Goal: Task Accomplishment & Management: Complete application form

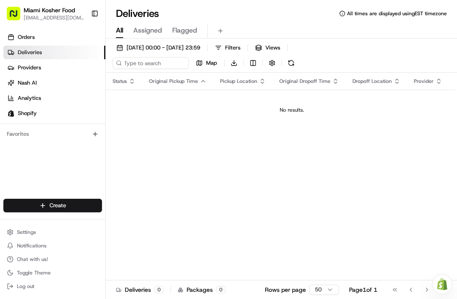
click at [26, 36] on span "Orders" at bounding box center [26, 37] width 17 height 8
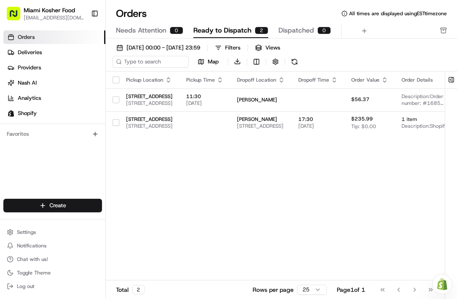
scroll to position [0, 1]
click at [223, 31] on span "Ready to Dispatch" at bounding box center [223, 30] width 58 height 10
click at [139, 29] on span "Needs Attention" at bounding box center [141, 30] width 50 height 10
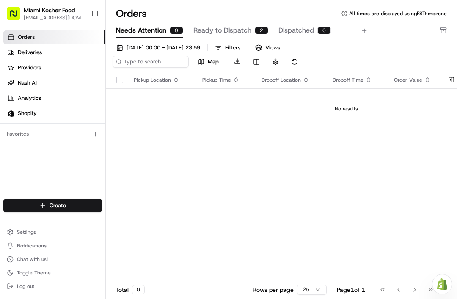
click at [202, 31] on span "Ready to Dispatch" at bounding box center [223, 30] width 58 height 10
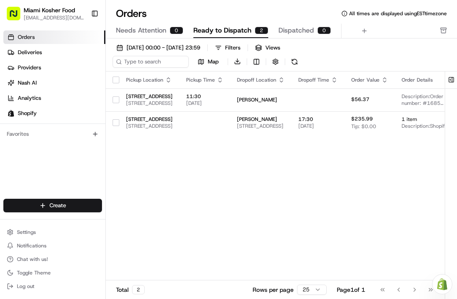
click at [288, 29] on span "Dispatched" at bounding box center [297, 30] width 36 height 10
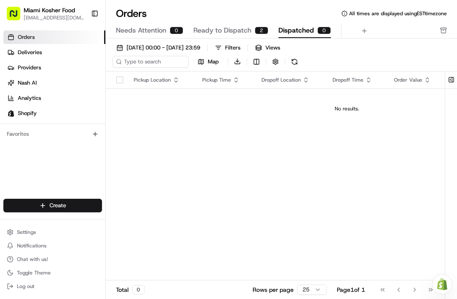
click at [228, 27] on span "Ready to Dispatch" at bounding box center [223, 30] width 58 height 10
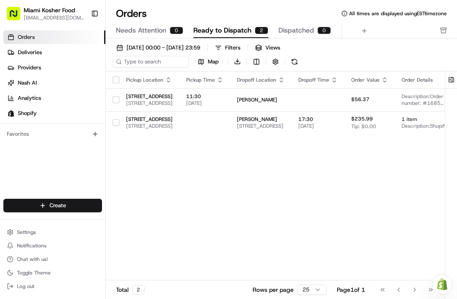
click at [42, 56] on link "Deliveries" at bounding box center [54, 53] width 102 height 14
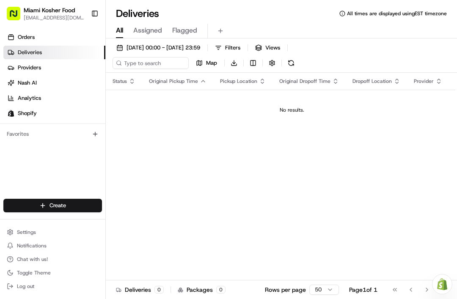
click at [51, 39] on link "Orders" at bounding box center [54, 37] width 102 height 14
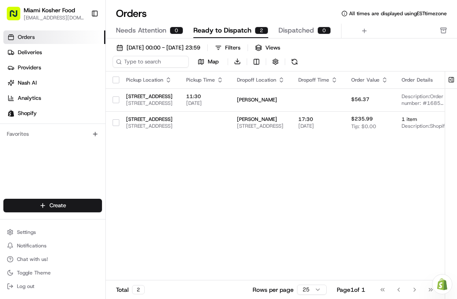
click at [172, 34] on button "Needs Attention 0" at bounding box center [149, 31] width 67 height 14
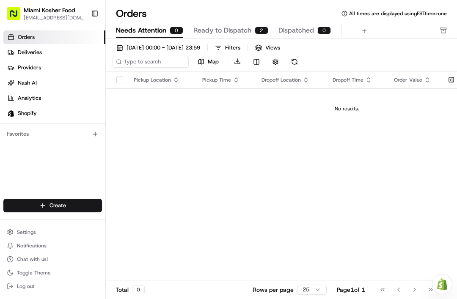
click at [215, 29] on span "Ready to Dispatch" at bounding box center [223, 30] width 58 height 10
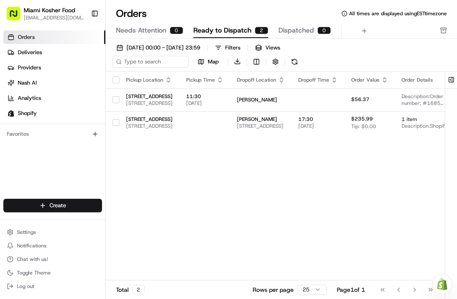
click at [40, 46] on link "Deliveries" at bounding box center [54, 53] width 102 height 14
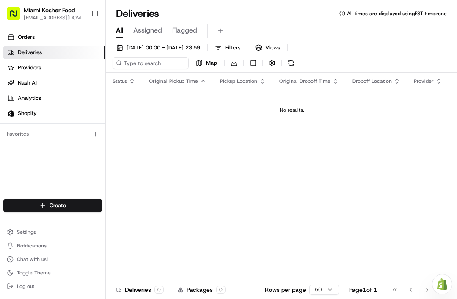
click at [34, 69] on span "Providers" at bounding box center [29, 68] width 23 height 8
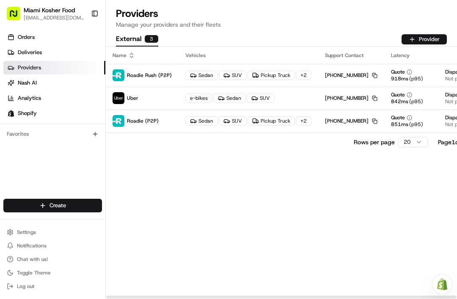
click at [36, 37] on link "Orders" at bounding box center [54, 37] width 102 height 14
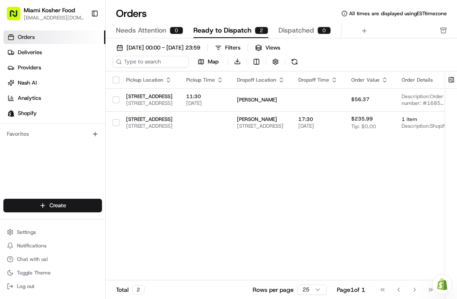
click at [28, 116] on span "Shopify" at bounding box center [27, 114] width 19 height 8
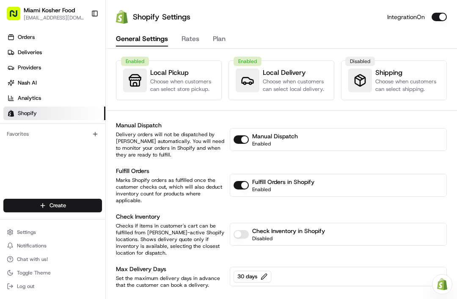
click at [195, 42] on button "Rates" at bounding box center [191, 39] width 18 height 14
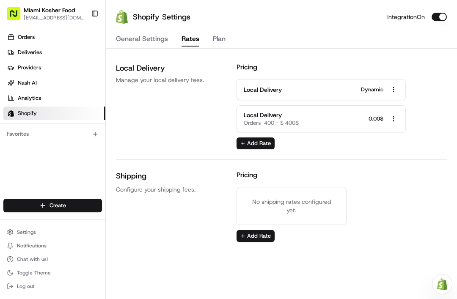
click at [224, 32] on div "General Settings Rates Plan" at bounding box center [281, 39] width 351 height 18
click at [218, 39] on button "Plan" at bounding box center [219, 39] width 13 height 14
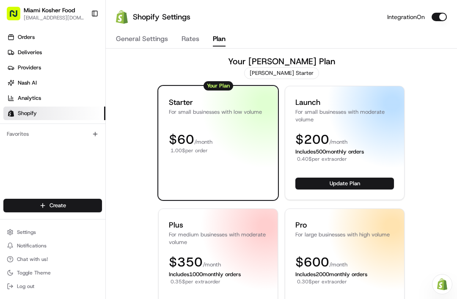
click at [141, 44] on button "General Settings" at bounding box center [142, 39] width 52 height 14
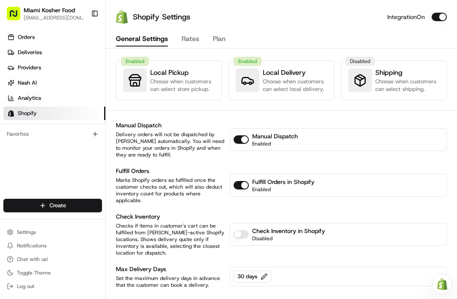
click at [33, 39] on span "Orders" at bounding box center [26, 37] width 17 height 8
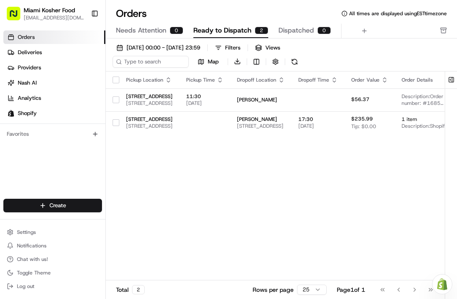
click at [178, 33] on div "0" at bounding box center [177, 31] width 14 height 8
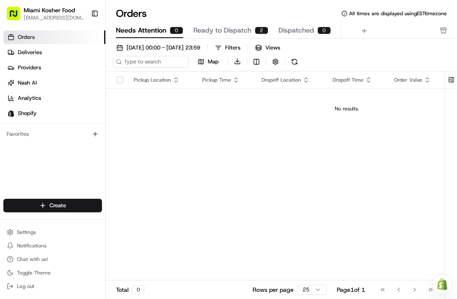
click at [293, 38] on button "Dispatched 0" at bounding box center [305, 31] width 53 height 14
click at [239, 31] on span "Ready to Dispatch" at bounding box center [223, 30] width 58 height 10
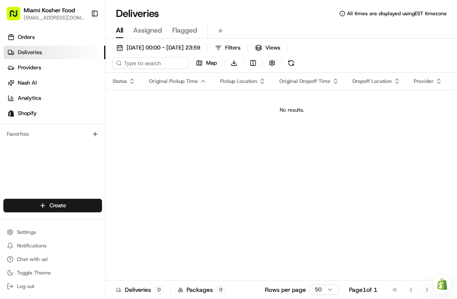
click at [18, 39] on span "Orders" at bounding box center [26, 37] width 17 height 8
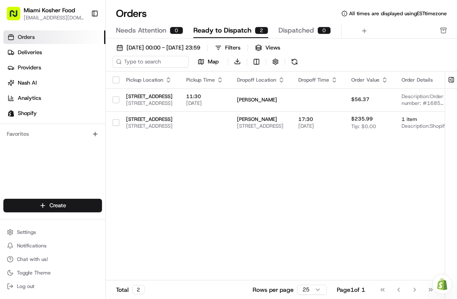
click at [151, 32] on span "Needs Attention" at bounding box center [141, 30] width 50 height 10
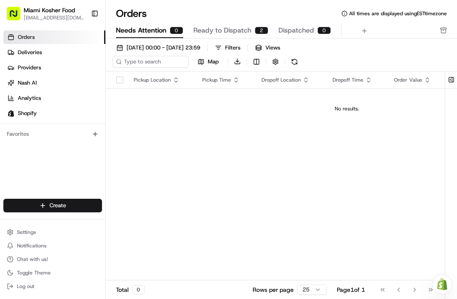
click at [212, 24] on button "Ready to Dispatch 2" at bounding box center [231, 31] width 75 height 14
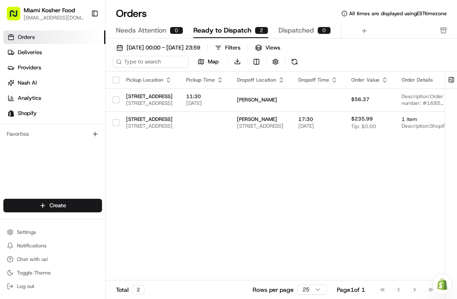
click at [294, 28] on span "Dispatched" at bounding box center [297, 30] width 36 height 10
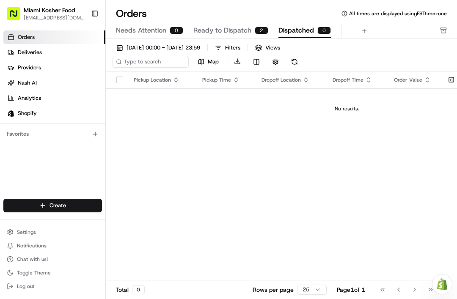
click at [217, 28] on span "Ready to Dispatch" at bounding box center [223, 30] width 58 height 10
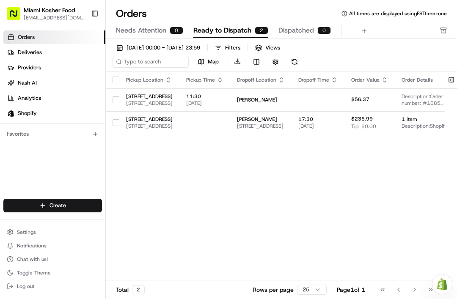
click at [44, 119] on link "Shopify" at bounding box center [54, 114] width 102 height 14
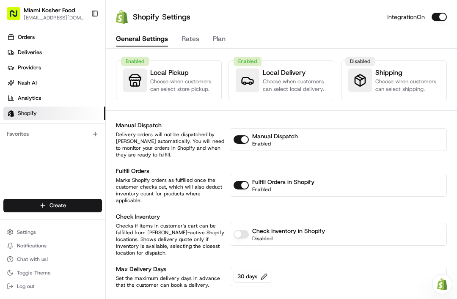
click at [53, 40] on link "Orders" at bounding box center [54, 37] width 102 height 14
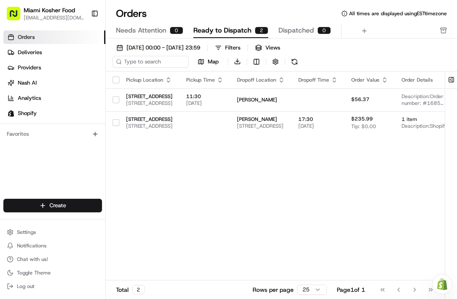
click at [66, 211] on button "Create" at bounding box center [52, 206] width 99 height 14
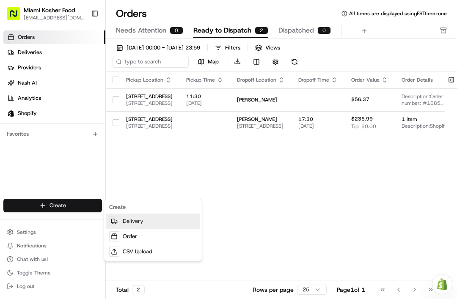
click at [169, 220] on link "Delivery" at bounding box center [153, 221] width 94 height 15
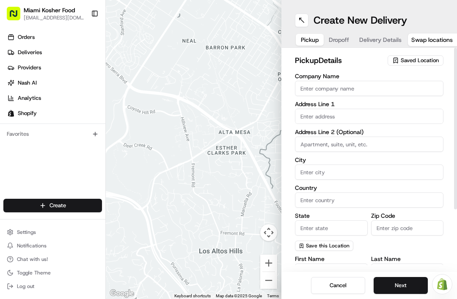
click at [444, 282] on img at bounding box center [442, 284] width 10 height 11
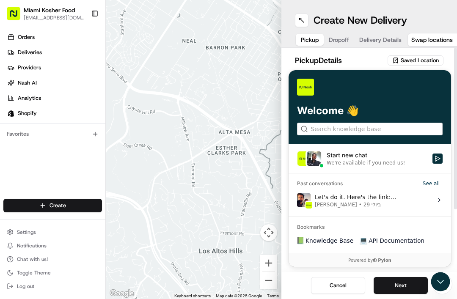
click at [355, 43] on button "Delivery Details" at bounding box center [380, 40] width 53 height 12
click at [313, 42] on span "Pickup" at bounding box center [310, 40] width 18 height 8
click at [441, 289] on icon "Open customer support" at bounding box center [441, 282] width 19 height 19
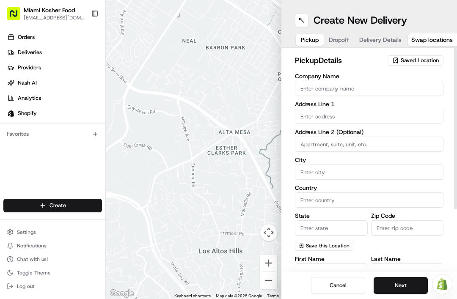
click at [375, 36] on span "Delivery Details" at bounding box center [381, 40] width 42 height 8
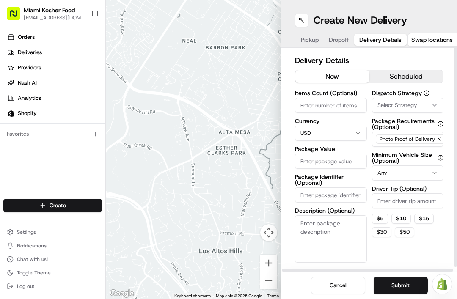
click at [416, 42] on span "Swap locations" at bounding box center [432, 40] width 41 height 8
click at [418, 46] on button "Swap locations" at bounding box center [437, 40] width 59 height 14
click at [423, 41] on span "Swap locations" at bounding box center [432, 40] width 41 height 8
click at [337, 40] on span "Dropoff" at bounding box center [339, 40] width 20 height 8
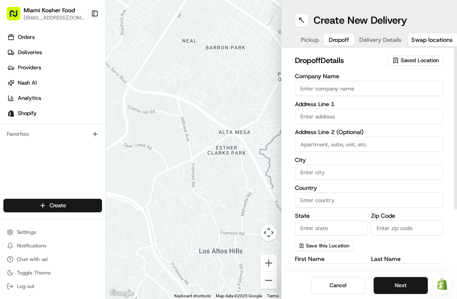
click at [307, 41] on span "Pickup" at bounding box center [310, 40] width 18 height 8
click at [368, 41] on span "Delivery Details" at bounding box center [381, 40] width 42 height 8
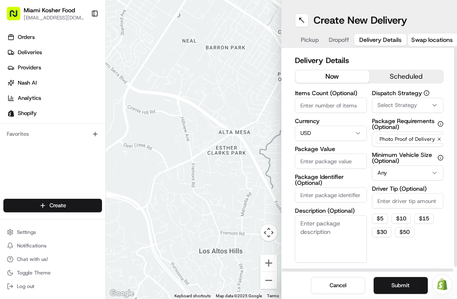
click at [401, 75] on button "scheduled" at bounding box center [407, 76] width 74 height 13
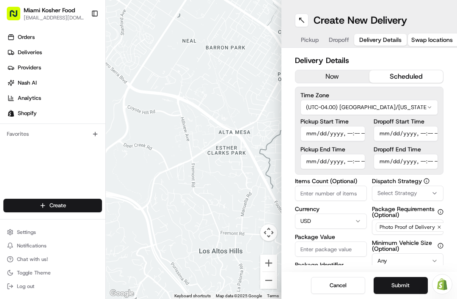
click at [329, 79] on button "now" at bounding box center [333, 76] width 74 height 13
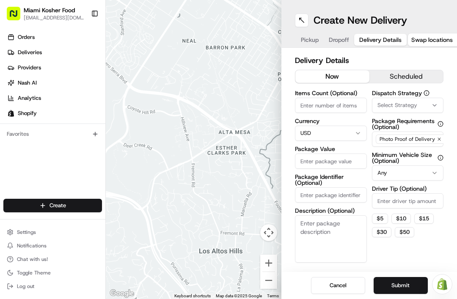
click at [19, 35] on span "Orders" at bounding box center [26, 37] width 17 height 8
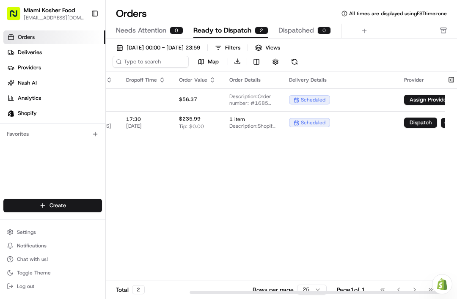
scroll to position [0, 173]
click at [241, 48] on div "Filters" at bounding box center [232, 48] width 15 height 8
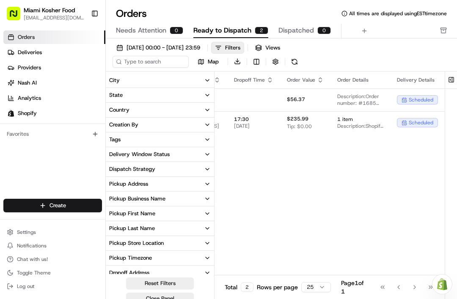
click at [220, 37] on button "Ready to Dispatch 2" at bounding box center [231, 31] width 75 height 14
click at [200, 47] on span "[DATE] 00:00 - [DATE] 23:59" at bounding box center [164, 48] width 74 height 8
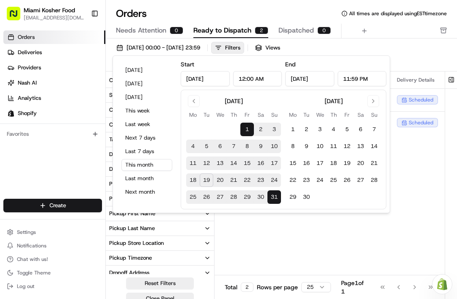
click at [308, 227] on div "Pickup Location Pickup Time Dropoff Location Dropoff Time Order Value Order Det…" at bounding box center [327, 183] width 573 height 223
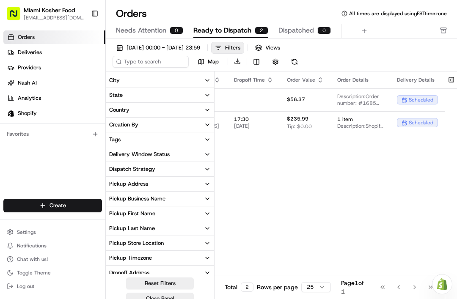
click at [172, 27] on div "0" at bounding box center [177, 31] width 14 height 8
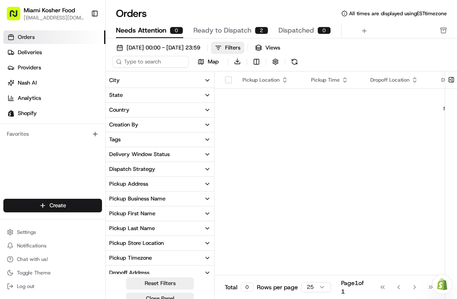
click at [238, 31] on span "Ready to Dispatch" at bounding box center [223, 30] width 58 height 10
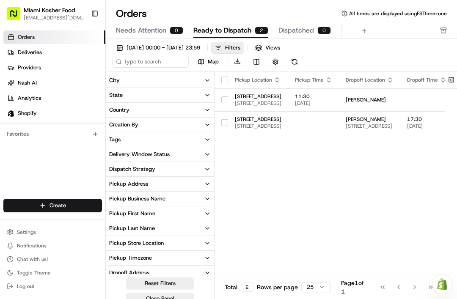
click at [251, 27] on button "Ready to Dispatch 2" at bounding box center [231, 31] width 75 height 14
click at [73, 57] on link "Deliveries" at bounding box center [54, 53] width 102 height 14
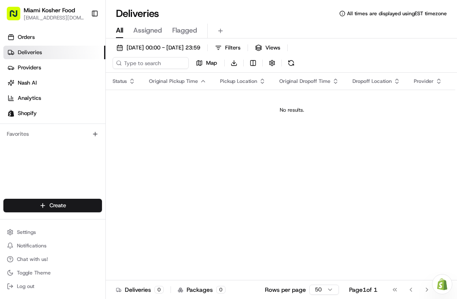
click at [64, 74] on link "Providers" at bounding box center [54, 68] width 102 height 14
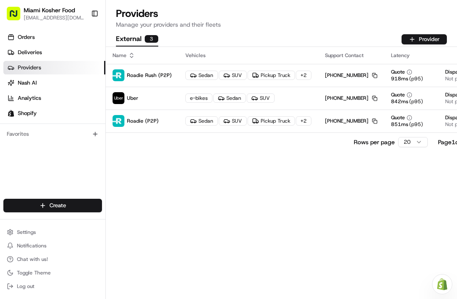
click at [77, 84] on link "Nash AI" at bounding box center [54, 83] width 102 height 14
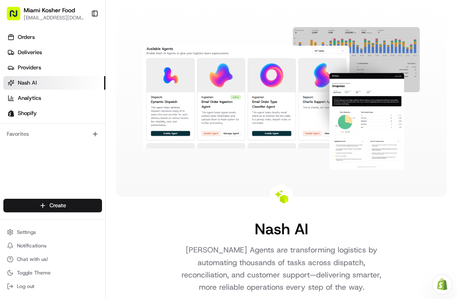
click at [52, 99] on link "Analytics" at bounding box center [54, 98] width 102 height 14
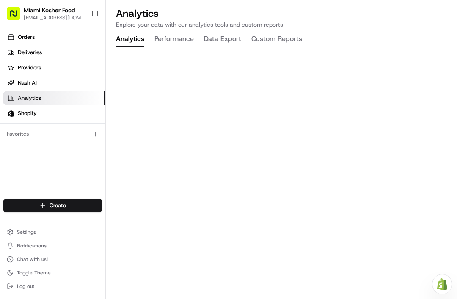
click at [69, 108] on link "Shopify" at bounding box center [54, 114] width 102 height 14
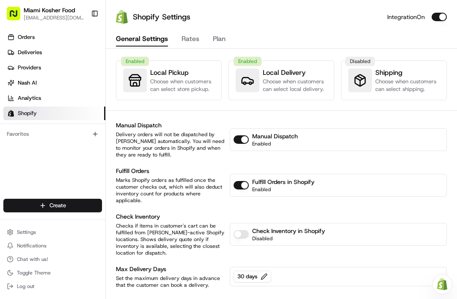
click at [63, 119] on link "Shopify" at bounding box center [54, 114] width 102 height 14
click at [69, 43] on link "Orders" at bounding box center [54, 37] width 102 height 14
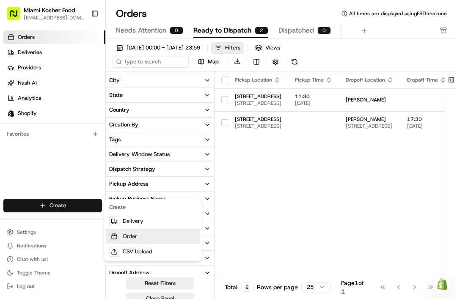
click at [133, 235] on link "Order" at bounding box center [153, 236] width 94 height 15
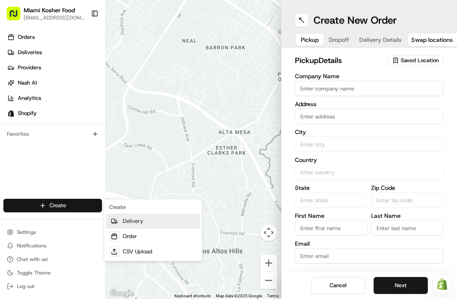
click at [142, 221] on link "Delivery" at bounding box center [153, 221] width 94 height 15
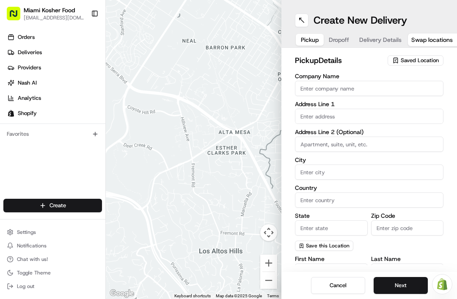
click at [353, 93] on input "Company Name" at bounding box center [369, 88] width 149 height 15
click at [354, 87] on input "Company Name" at bounding box center [369, 88] width 149 height 15
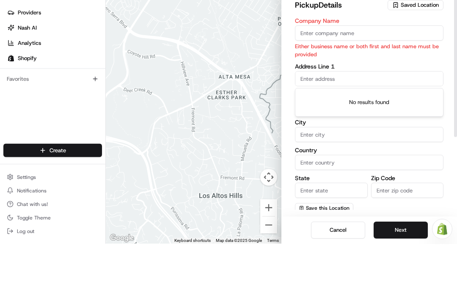
click at [376, 81] on input "Company Name" at bounding box center [369, 88] width 149 height 15
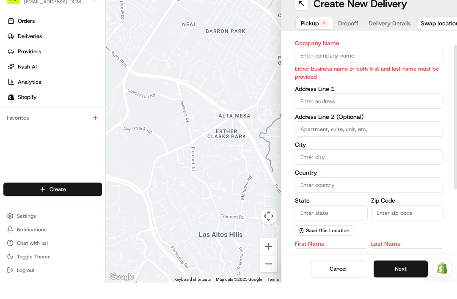
scroll to position [24, 0]
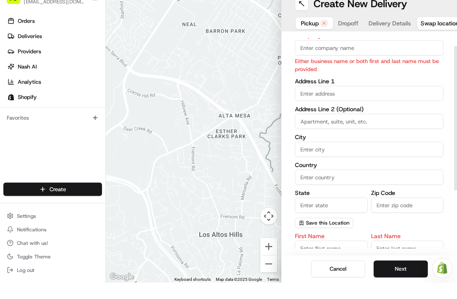
click at [308, 102] on input "text" at bounding box center [369, 109] width 149 height 15
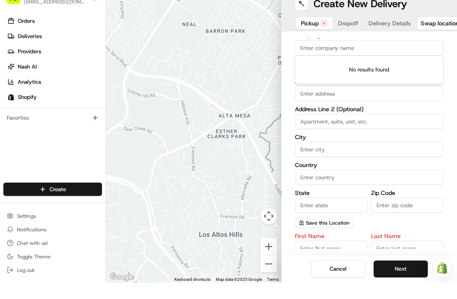
click at [308, 102] on input "text" at bounding box center [369, 109] width 149 height 15
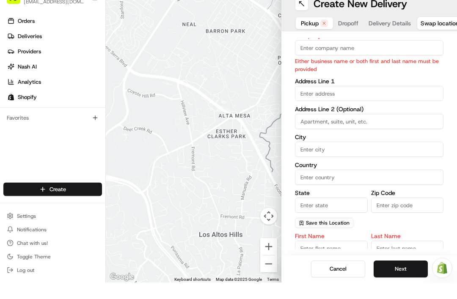
paste input "11580 North Quayside Drive Hollywood FL 33026 United States"
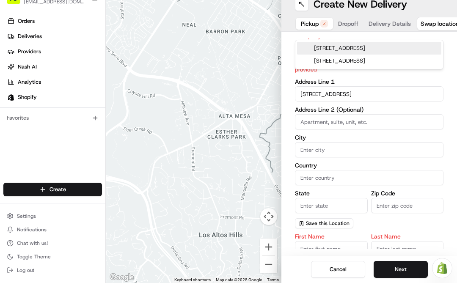
type input "[STREET_ADDRESS]"
type input "Hollywood"
type input "United States"
type input "FL"
type input "33026"
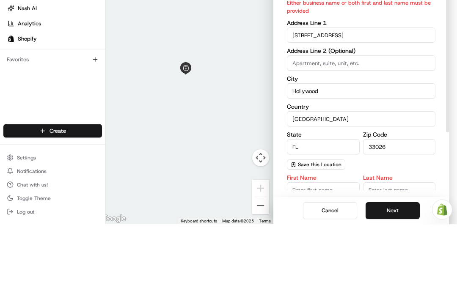
scroll to position [0, 8]
click at [305, 102] on input "11580 North Quayside Drive" at bounding box center [361, 109] width 149 height 15
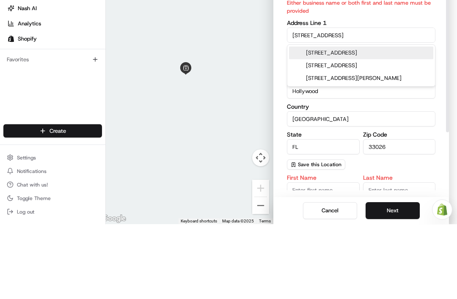
click at [320, 122] on div "11580 N Quayside Dr, Hollywood, FL" at bounding box center [361, 128] width 144 height 13
type input "11580 North Quayside Drive"
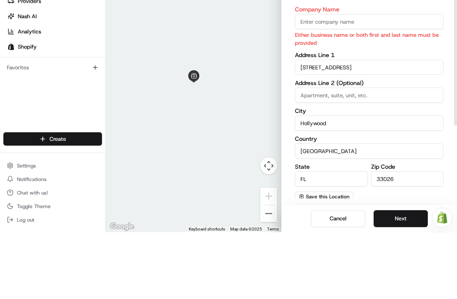
scroll to position [0, 0]
click at [305, 81] on input "Company Name" at bounding box center [369, 88] width 149 height 15
click at [298, 81] on input "Company Name" at bounding box center [369, 88] width 149 height 15
paste input "Daniel Rabinovich 11580 North Quayside Drive Hollywood FL 33026 United States"
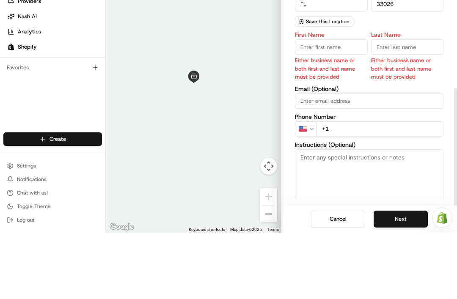
click at [338, 51] on div "Company Name Daniel Rabinovich Either business name or both first and last name…" at bounding box center [369, 96] width 149 height 396
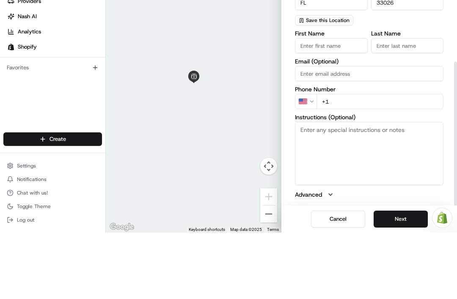
scroll to position [132, 0]
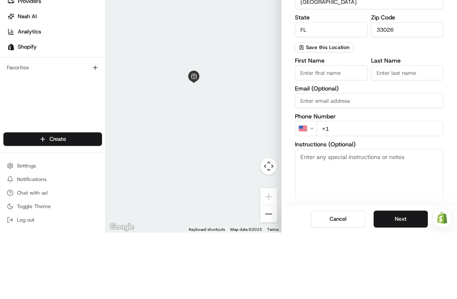
click at [337, 132] on input "First Name" at bounding box center [331, 139] width 73 height 15
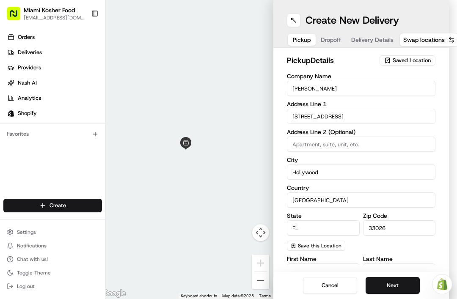
scroll to position [0, 0]
click at [313, 89] on input "[PERSON_NAME]" at bounding box center [361, 88] width 149 height 15
click at [307, 90] on input "[PERSON_NAME]" at bounding box center [361, 88] width 149 height 15
click at [298, 91] on input "[PERSON_NAME]" at bounding box center [361, 88] width 149 height 15
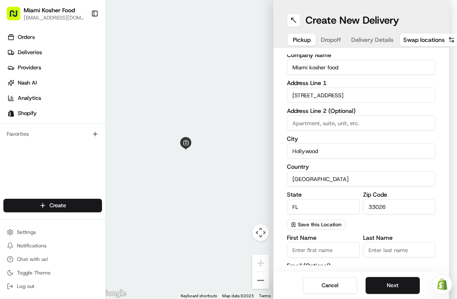
scroll to position [25, 0]
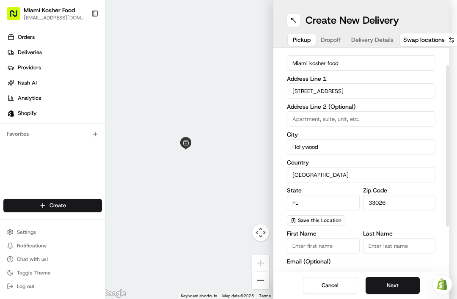
type input "Miami kosher food"
click at [295, 88] on input "11580 North Quayside Drive" at bounding box center [361, 90] width 149 height 15
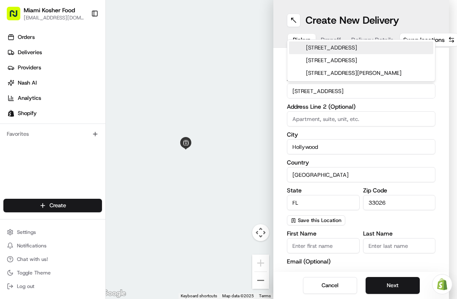
click at [296, 91] on input "11580 North Quayside Drive" at bounding box center [361, 90] width 149 height 15
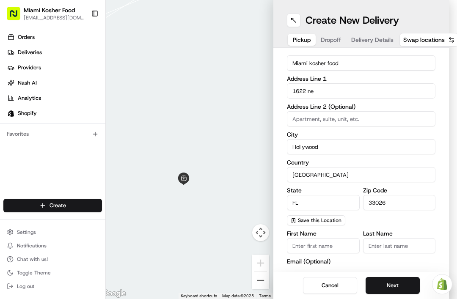
click at [318, 89] on input "1622 ne" at bounding box center [361, 90] width 149 height 15
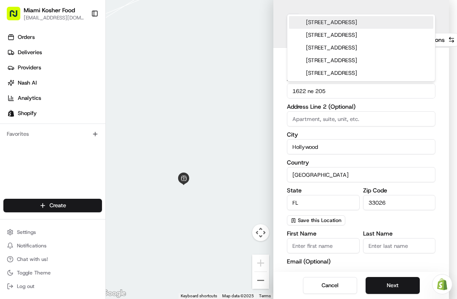
click at [327, 26] on div "1622 Northeast 205th Terrace, Miami, FL" at bounding box center [361, 22] width 144 height 13
type input "[STREET_ADDRESS]"
type input "Miami"
type input "33179"
type input "[STREET_ADDRESS]"
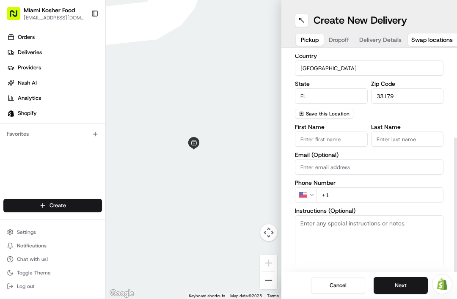
scroll to position [27, 0]
click at [326, 284] on button "Advanced" at bounding box center [369, 288] width 149 height 8
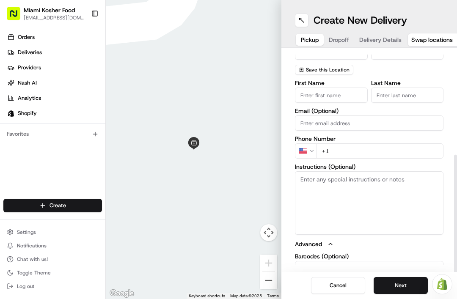
click at [330, 241] on icon "button" at bounding box center [330, 244] width 7 height 7
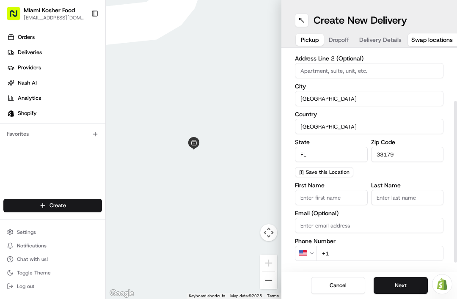
scroll to position [78, 0]
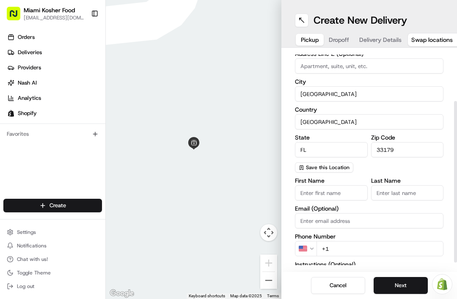
click at [334, 164] on span "Save this Location" at bounding box center [328, 167] width 44 height 7
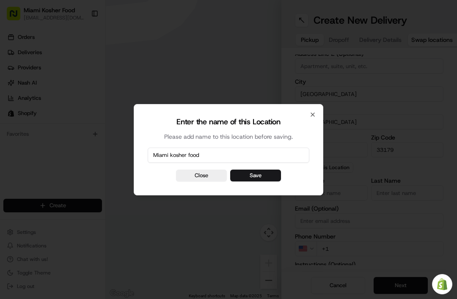
click at [265, 179] on button "Save" at bounding box center [255, 176] width 51 height 12
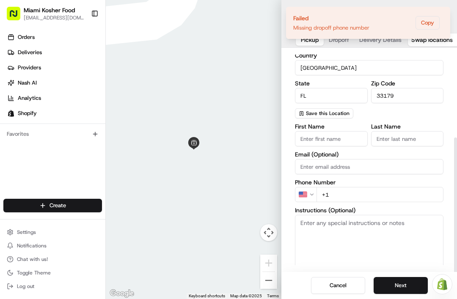
scroll to position [132, 0]
click at [341, 132] on input "First Name" at bounding box center [331, 139] width 73 height 15
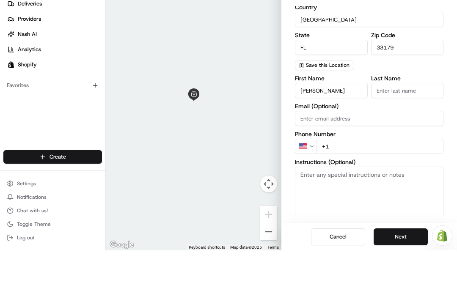
type input "Natan"
click at [396, 132] on input "Last Name" at bounding box center [407, 139] width 73 height 15
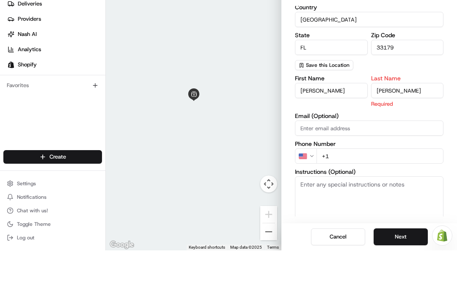
type input "Sherman"
click at [404, 124] on div "First Name Natan Last Name Sherman Required Email (Optional) Phone Number US +1…" at bounding box center [369, 213] width 149 height 179
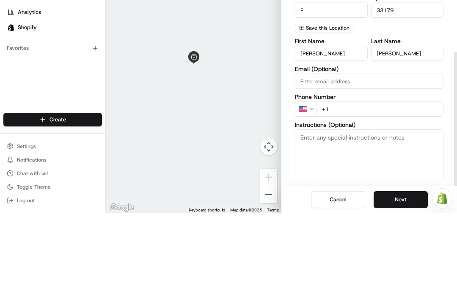
click at [341, 188] on input "+1" at bounding box center [380, 195] width 127 height 15
type input "+1 929 585 9901"
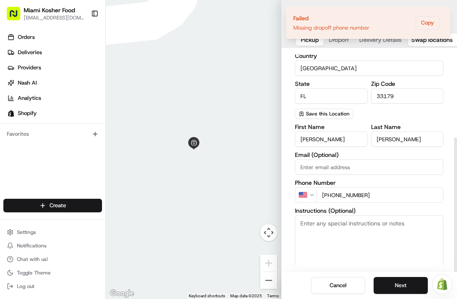
click at [391, 282] on button "Next" at bounding box center [401, 285] width 54 height 17
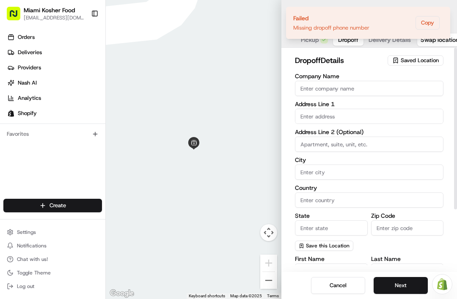
scroll to position [0, 0]
click at [428, 28] on button "Copy" at bounding box center [428, 23] width 24 height 14
click at [433, 27] on button "Copy" at bounding box center [428, 23] width 24 height 14
click at [444, 14] on icon "Notifications (F8)" at bounding box center [443, 14] width 7 height 7
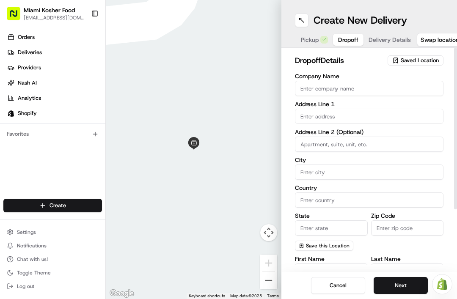
click at [314, 109] on input "text" at bounding box center [369, 116] width 149 height 15
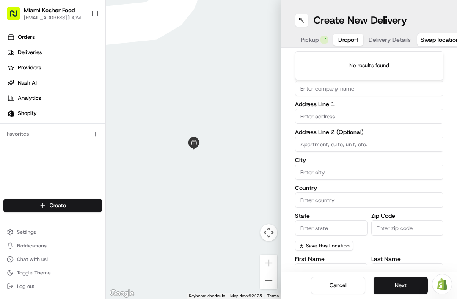
click at [313, 109] on input "text" at bounding box center [369, 116] width 149 height 15
paste input "Daniel Rabinovich 11580 North Quayside Drive Hollywood FL 33026 United States"
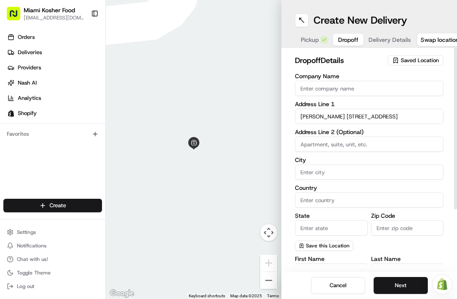
scroll to position [27, 0]
click at [330, 109] on input "Daniel Rabinovich 11580 North Quayside Drive Hollywood FL 33026 United States" at bounding box center [369, 116] width 149 height 15
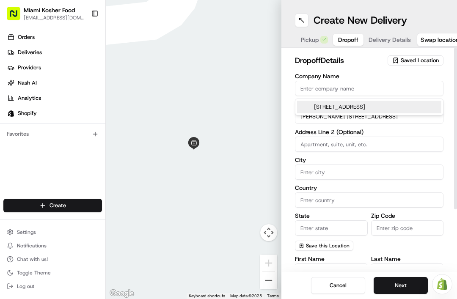
click at [330, 109] on input "Daniel Rabinovich 11580 North Quayside Drive Hollywood FL 33026 United States" at bounding box center [369, 116] width 149 height 15
click at [321, 113] on div "11580 N Quayside Dr, Hollywood, FL 33026, United States" at bounding box center [369, 107] width 144 height 13
type input "[STREET_ADDRESS]"
type input "Hollywood"
type input "United States"
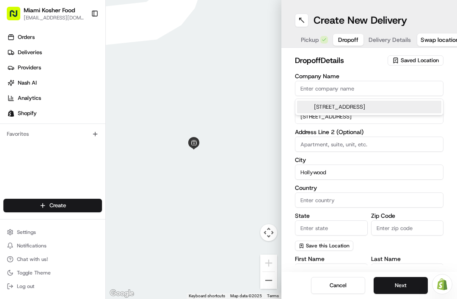
type input "FL"
type input "33026"
type input "11580 North Quayside Drive"
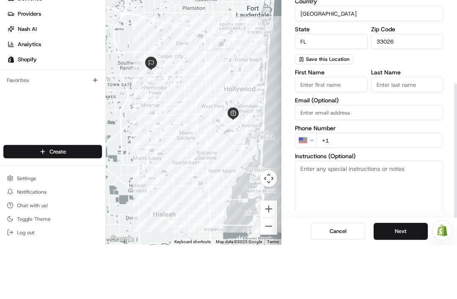
scroll to position [132, 0]
click at [348, 132] on input "First Name" at bounding box center [331, 139] width 73 height 15
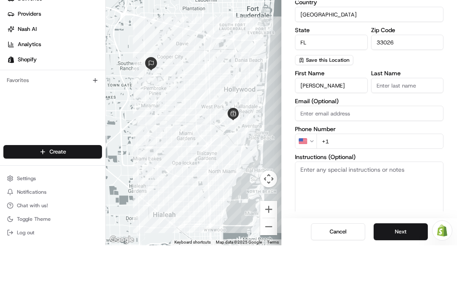
type input "Daniel"
click at [396, 132] on input "Last Name" at bounding box center [407, 139] width 73 height 15
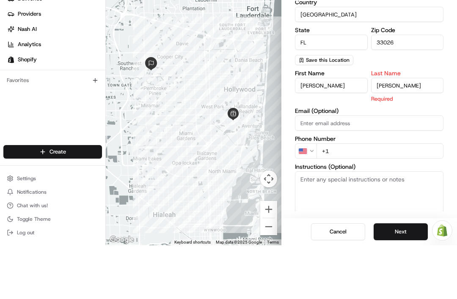
type input "Rabinovich"
click at [316, 124] on div "First Name Daniel Last Name Rabinovich Required Email (Optional) Phone Number U…" at bounding box center [369, 213] width 149 height 179
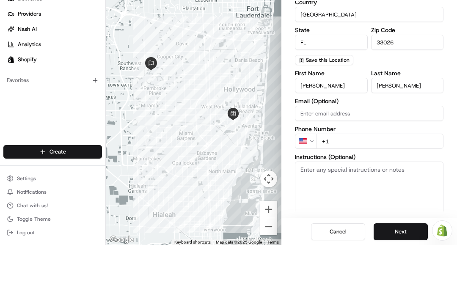
click at [408, 188] on input "+1" at bounding box center [380, 195] width 127 height 15
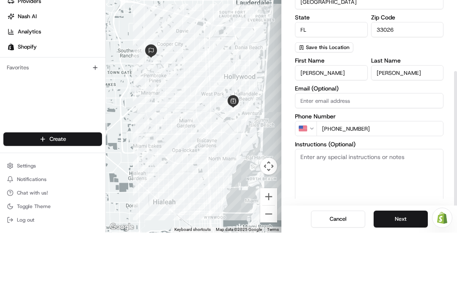
type input "+1 786 682 2185"
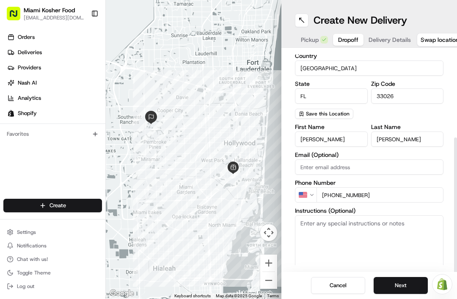
click at [396, 286] on button "Next" at bounding box center [401, 285] width 54 height 17
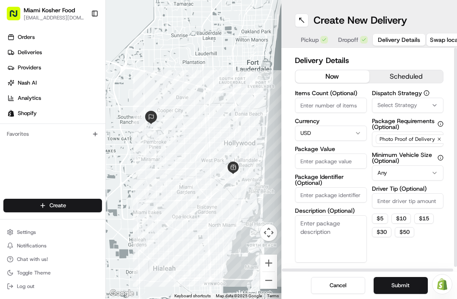
scroll to position [0, 0]
click at [318, 98] on input "Items Count (Optional)" at bounding box center [331, 105] width 72 height 15
type input "4"
type input "3"
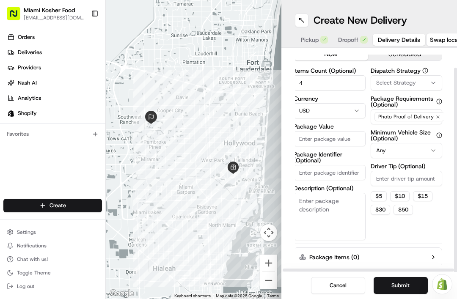
scroll to position [19, 1]
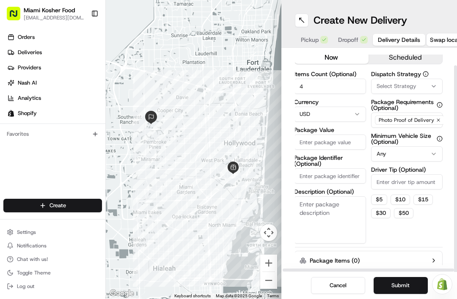
type input "4"
click at [437, 79] on button "Select Strategy" at bounding box center [407, 86] width 72 height 15
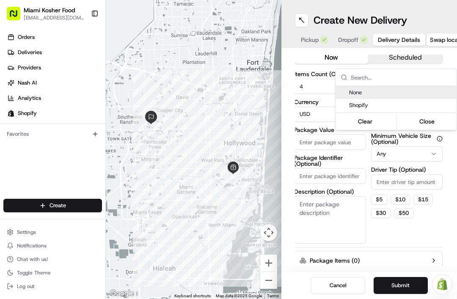
click at [436, 83] on icon "button" at bounding box center [434, 86] width 7 height 7
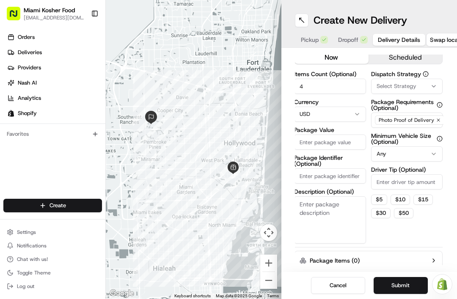
click at [434, 83] on icon "button" at bounding box center [434, 86] width 7 height 7
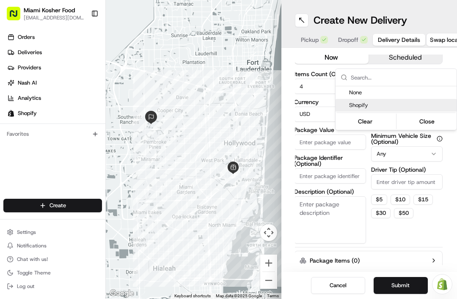
click at [357, 92] on span "None" at bounding box center [401, 93] width 104 height 8
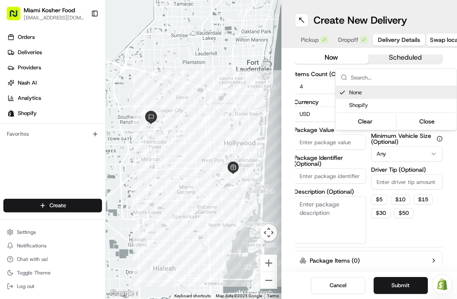
click at [362, 110] on div "Shopify" at bounding box center [396, 105] width 121 height 13
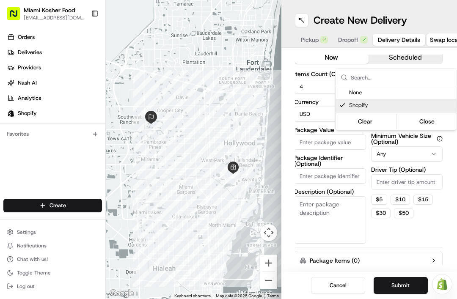
click at [420, 124] on button "Close" at bounding box center [427, 122] width 58 height 12
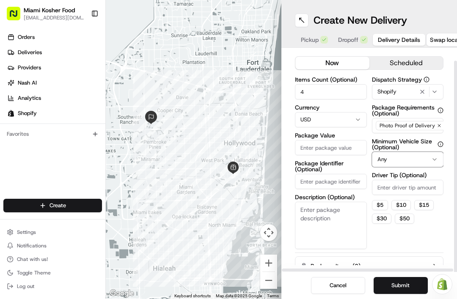
scroll to position [14, 0]
click at [354, 140] on input "Package Value" at bounding box center [331, 147] width 72 height 15
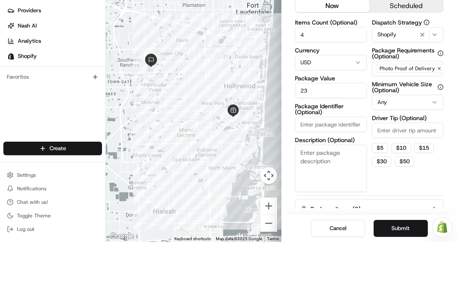
type input "237"
type input "237.61"
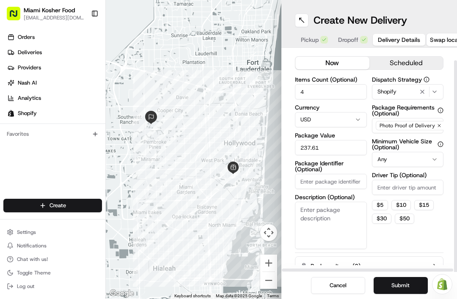
click at [414, 180] on input "Driver Tip (Optional)" at bounding box center [408, 187] width 72 height 15
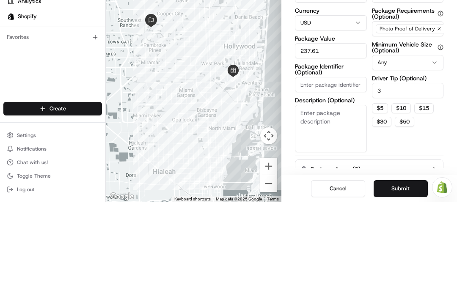
type input "3"
click at [332, 202] on textarea "Description (Optional)" at bounding box center [331, 225] width 72 height 47
click at [396, 180] on input "3" at bounding box center [408, 187] width 72 height 15
type input "3"
click at [354, 174] on input "Package Identifier (Optional)" at bounding box center [331, 181] width 72 height 15
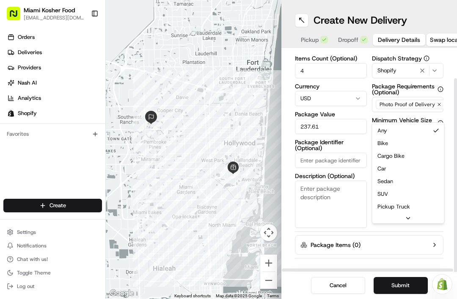
scroll to position [31, 1]
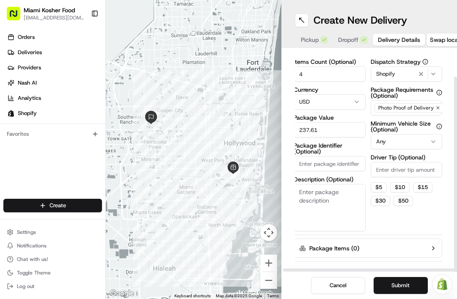
click at [434, 141] on icon "button" at bounding box center [433, 142] width 3 height 2
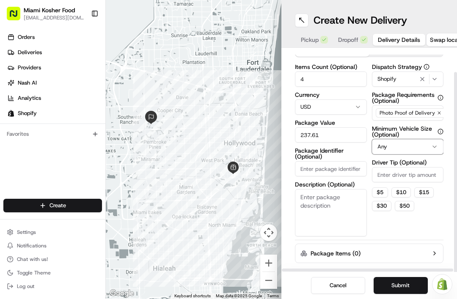
scroll to position [26, 0]
click at [313, 189] on textarea "Description (Optional)" at bounding box center [331, 212] width 72 height 47
type textarea "Frozen kosher meat order - keep upright"
click at [426, 244] on button "Package Items ( 0 )" at bounding box center [369, 253] width 149 height 19
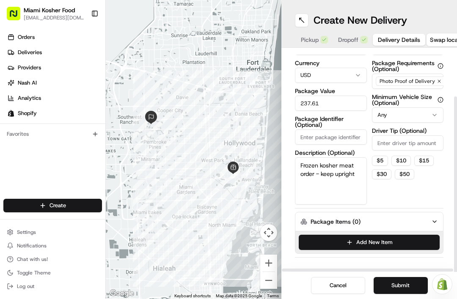
scroll to position [58, 0]
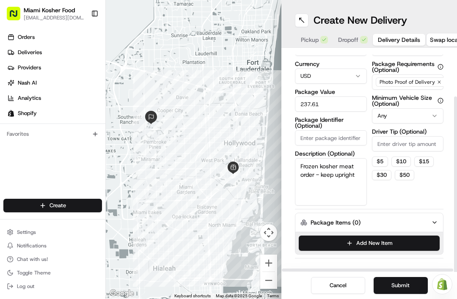
click at [434, 219] on icon "button" at bounding box center [435, 222] width 7 height 7
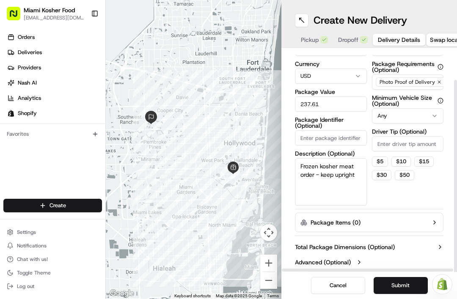
scroll to position [35, 0]
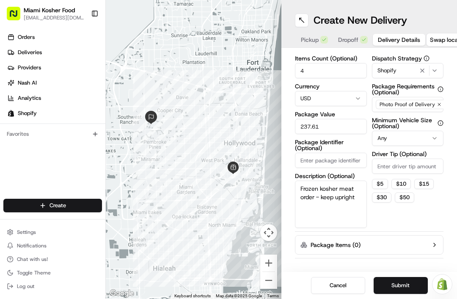
click at [411, 282] on button "Submit" at bounding box center [401, 285] width 54 height 17
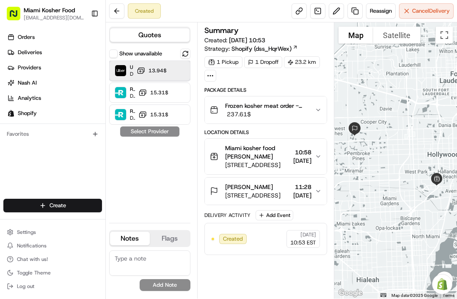
click at [154, 71] on span "‏13.94 ‏$" at bounding box center [157, 70] width 20 height 7
click at [138, 136] on button "Assign Provider" at bounding box center [150, 132] width 60 height 10
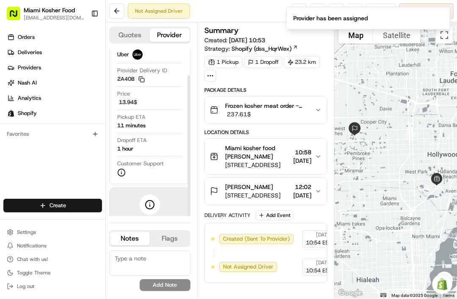
scroll to position [31, 0]
click at [438, 22] on li "Provider has been assigned" at bounding box center [368, 18] width 164 height 23
click at [440, 17] on button "Notifications (F8)" at bounding box center [443, 14] width 10 height 10
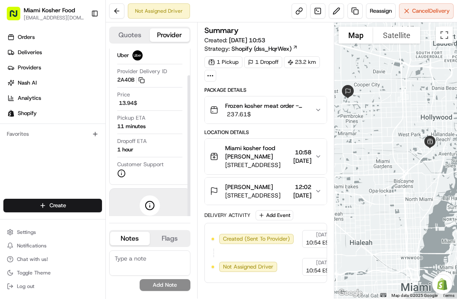
click at [118, 174] on circle at bounding box center [121, 173] width 7 height 7
click at [122, 172] on icon at bounding box center [121, 173] width 8 height 8
click at [149, 205] on icon at bounding box center [150, 206] width 10 height 10
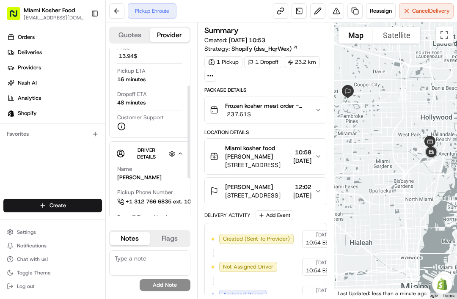
scroll to position [89, 0]
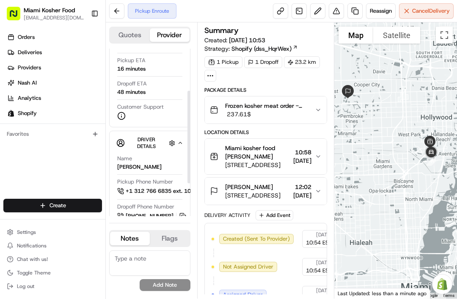
click at [127, 114] on div "Customer Support" at bounding box center [149, 111] width 65 height 17
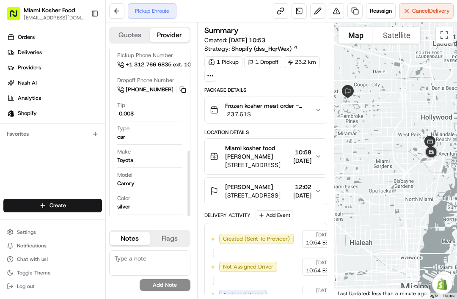
scroll to position [215, 0]
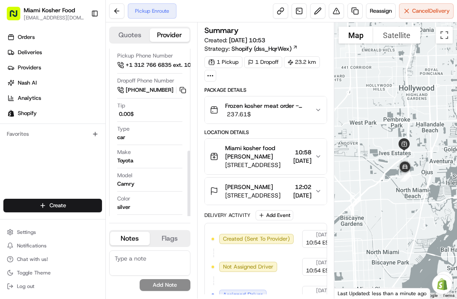
click at [172, 246] on button "Flags" at bounding box center [170, 239] width 40 height 14
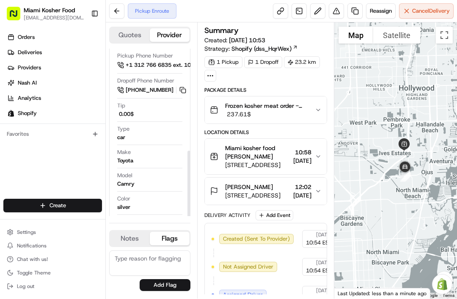
click at [131, 246] on button "Notes" at bounding box center [130, 239] width 40 height 14
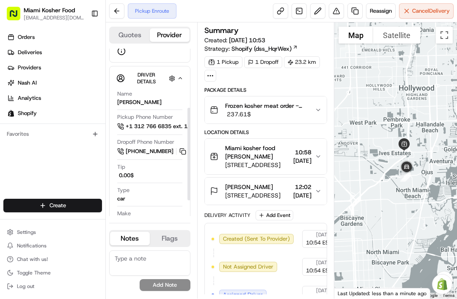
scroll to position [114, 0]
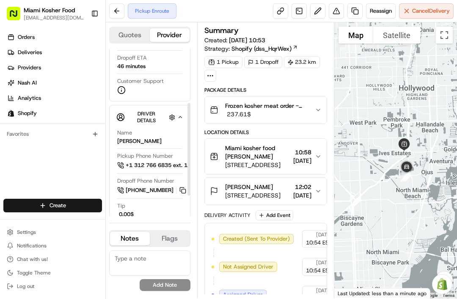
click at [177, 112] on button "Hidden ( 5 )" at bounding box center [172, 117] width 11 height 11
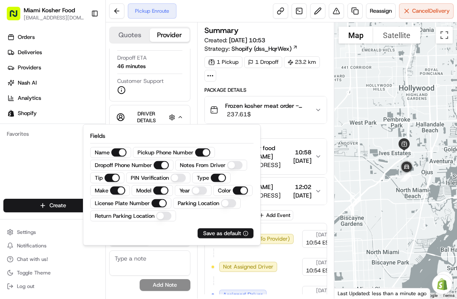
click at [180, 95] on div "Provider Uber Provider Delivery ID 2A40B Copy del_-u3NniUtQ0mgH3i9YWKkCw 2A40B …" at bounding box center [149, 26] width 67 height 143
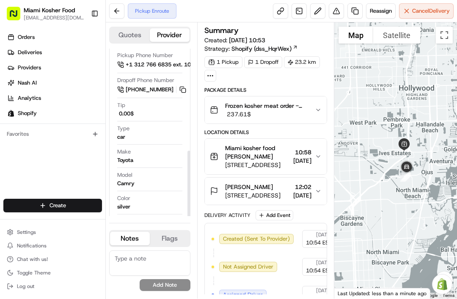
scroll to position [215, 0]
click at [127, 108] on div "Tip ‏0.00 ‏$" at bounding box center [149, 110] width 65 height 16
click at [126, 115] on div "‏0.00 ‏$" at bounding box center [125, 115] width 17 height 8
click at [276, 13] on link at bounding box center [280, 10] width 15 height 15
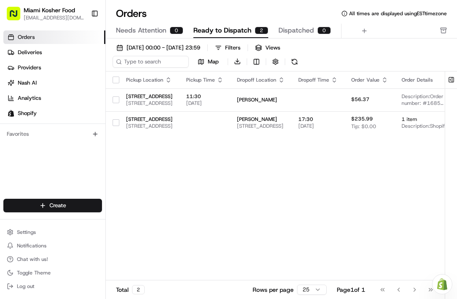
click at [19, 51] on span "Deliveries" at bounding box center [30, 53] width 24 height 8
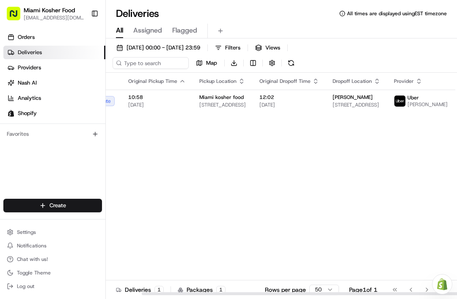
scroll to position [0, 39]
click at [260, 105] on span "[DATE]" at bounding box center [290, 105] width 60 height 7
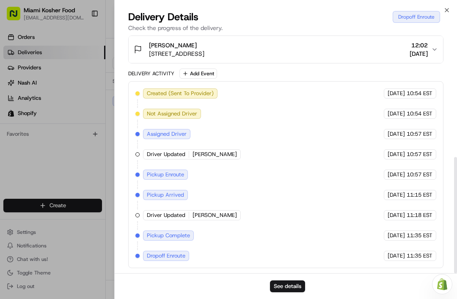
scroll to position [249, 0]
click at [193, 213] on span "[PERSON_NAME]" at bounding box center [215, 216] width 44 height 8
